Goal: Find specific page/section: Find specific page/section

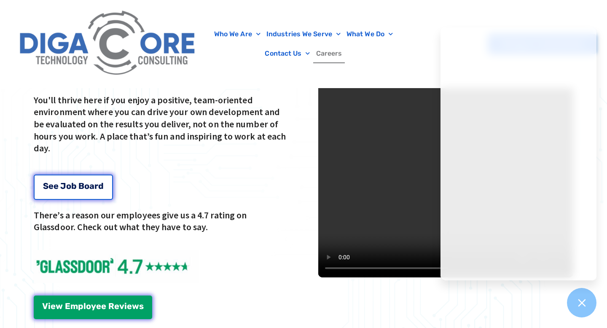
click at [78, 181] on div "S e e J [PERSON_NAME]" at bounding box center [73, 185] width 61 height 8
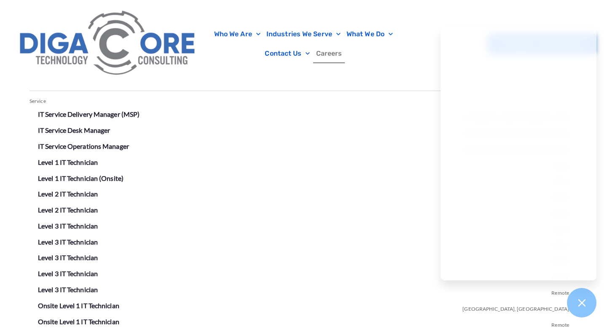
scroll to position [1485, 0]
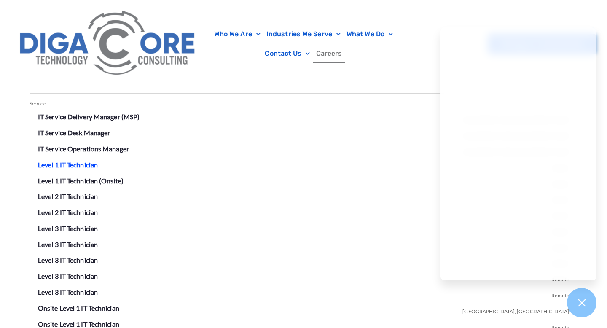
click at [81, 165] on link "Level 1 IT Technician" at bounding box center [68, 165] width 60 height 8
